Goal: Find specific page/section: Find specific page/section

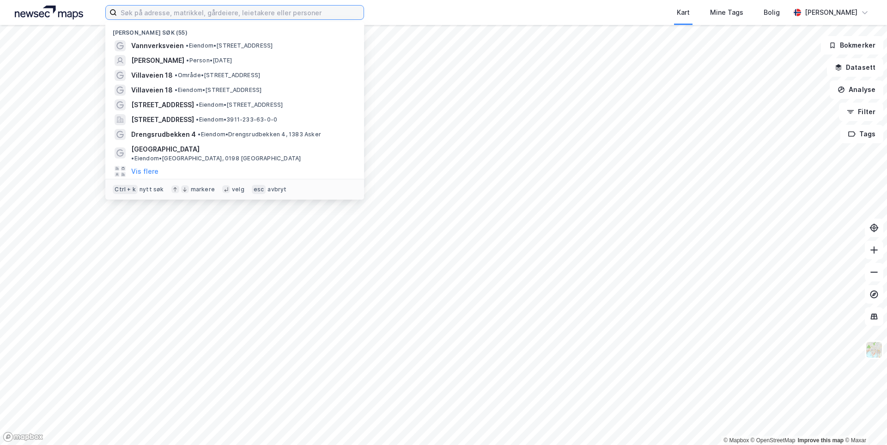
click at [203, 16] on input at bounding box center [240, 13] width 247 height 14
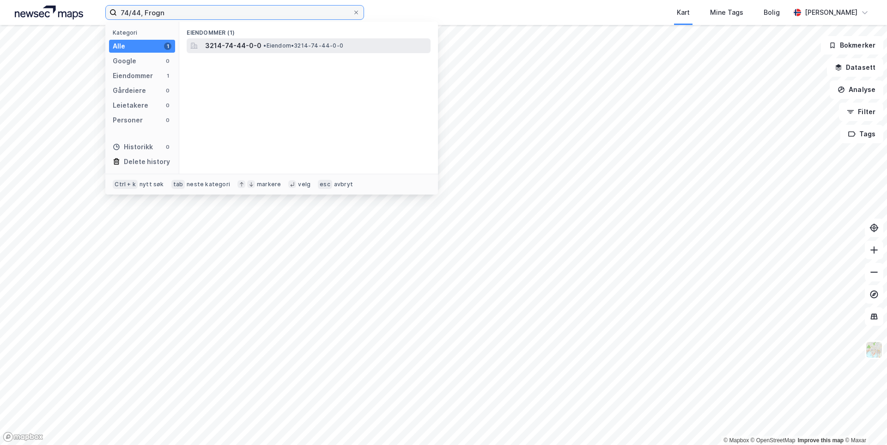
type input "74/44, Frogn"
click at [262, 52] on div "3214-74-44-0-0 • Eiendom • 3214-74-44-0-0" at bounding box center [309, 45] width 244 height 15
